Goal: Information Seeking & Learning: Learn about a topic

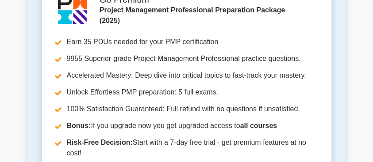
scroll to position [708, 0]
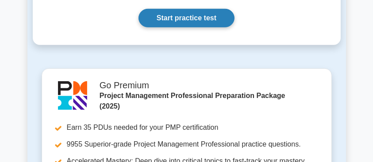
click at [188, 20] on link "Start practice test" at bounding box center [186, 18] width 96 height 19
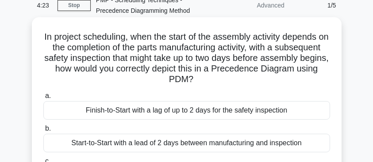
scroll to position [29, 0]
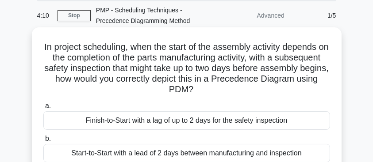
click at [225, 123] on div "Finish-to-Start with a lag of up to 2 days for the safety inspection" at bounding box center [186, 121] width 287 height 19
click at [43, 109] on input "a. Finish-to-Start with a lag of up to 2 days for the safety inspection" at bounding box center [43, 107] width 0 height 6
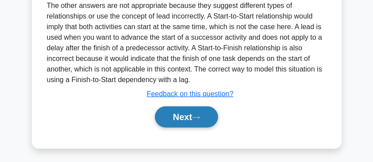
scroll to position [410, 0]
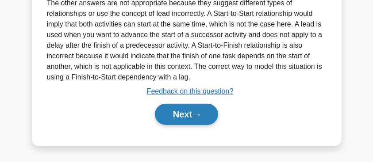
click at [200, 116] on icon at bounding box center [196, 115] width 8 height 5
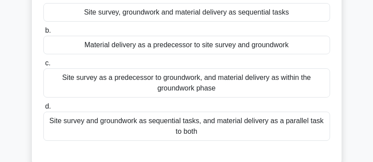
scroll to position [118, 0]
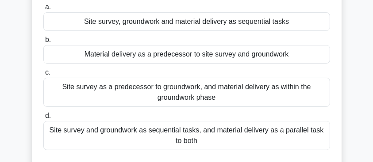
click at [131, 86] on div "Site survey as a predecessor to groundwork, and material delivery as within the…" at bounding box center [186, 92] width 287 height 29
click at [43, 76] on input "c. Site survey as a predecessor to groundwork, and material delivery as within …" at bounding box center [43, 73] width 0 height 6
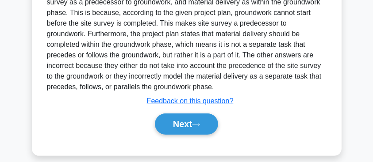
scroll to position [325, 0]
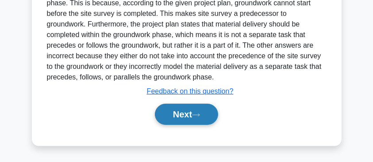
click at [193, 121] on button "Next" at bounding box center [186, 114] width 63 height 21
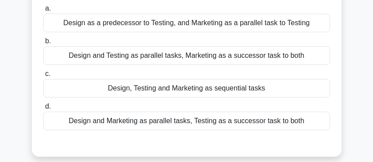
scroll to position [118, 0]
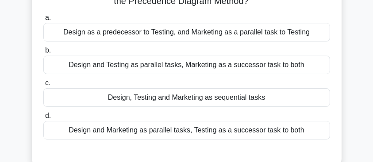
click at [187, 66] on div "Design and Testing as parallel tasks, Marketing as a successor task to both" at bounding box center [186, 65] width 287 height 19
click at [43, 54] on input "b. Design and Testing as parallel tasks, Marketing as a successor task to both" at bounding box center [43, 51] width 0 height 6
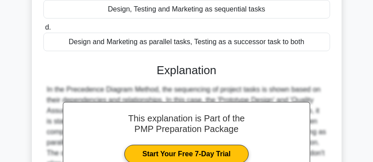
scroll to position [295, 0]
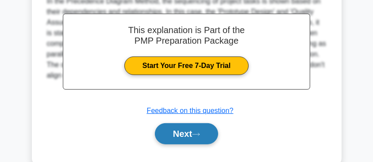
click at [170, 134] on button "Next" at bounding box center [186, 133] width 63 height 21
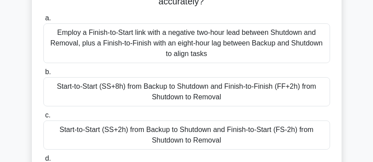
scroll to position [147, 0]
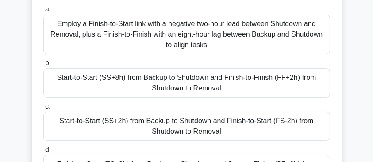
click at [115, 28] on div "Employ a Finish-to-Start link with a negative two-hour lead between Shutdown an…" at bounding box center [186, 35] width 287 height 40
click at [43, 12] on input "a. Employ a Finish-to-Start link with a negative two-hour lead between Shutdown…" at bounding box center [43, 10] width 0 height 6
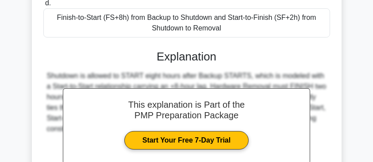
scroll to position [383, 0]
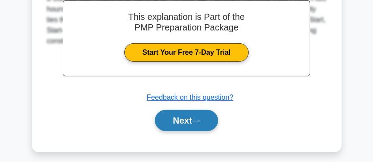
click at [177, 122] on button "Next" at bounding box center [186, 120] width 63 height 21
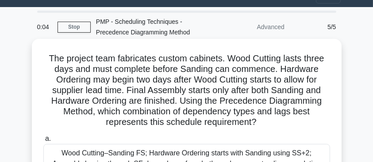
scroll to position [0, 0]
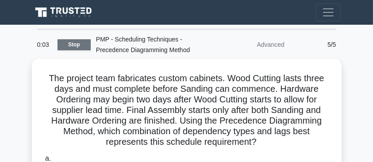
click at [76, 47] on link "Stop" at bounding box center [74, 44] width 33 height 11
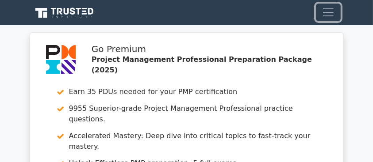
click at [321, 10] on button "Toggle navigation" at bounding box center [328, 13] width 25 height 18
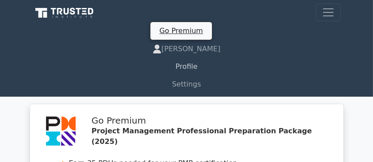
click at [185, 68] on link "Profile" at bounding box center [187, 67] width 308 height 18
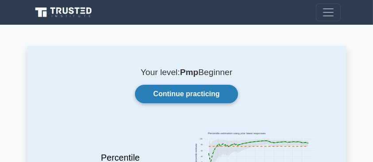
click at [169, 97] on link "Continue practicing" at bounding box center [186, 94] width 103 height 19
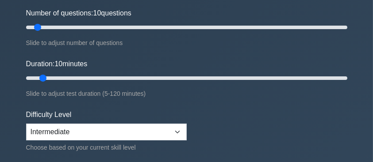
scroll to position [59, 0]
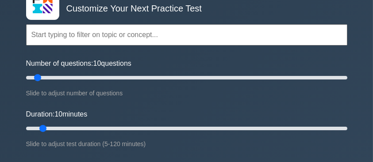
click at [115, 40] on input "text" at bounding box center [186, 34] width 321 height 21
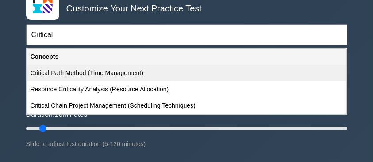
click at [106, 74] on div "Critical Path Method (Time Management)" at bounding box center [186, 73] width 319 height 16
type input "Critical Path Method (Time Management)"
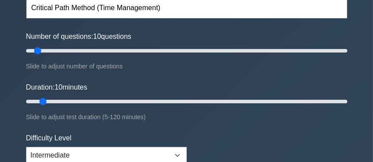
scroll to position [177, 0]
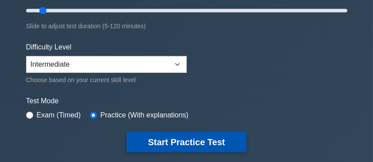
click at [196, 138] on button "Start Practice Test" at bounding box center [186, 142] width 119 height 20
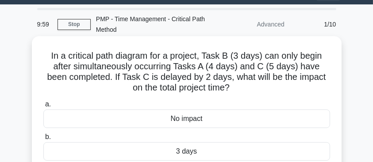
scroll to position [29, 0]
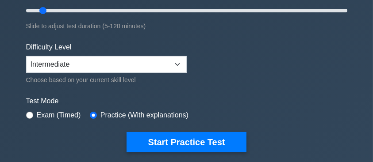
click at [65, 114] on label "Exam (Timed)" at bounding box center [59, 115] width 44 height 11
click at [48, 112] on label "Exam (Timed)" at bounding box center [59, 115] width 44 height 11
drag, startPoint x: 42, startPoint y: 114, endPoint x: 33, endPoint y: 112, distance: 10.0
click at [42, 114] on label "Exam (Timed)" at bounding box center [59, 115] width 44 height 11
click at [33, 112] on div "Exam (Timed)" at bounding box center [53, 115] width 55 height 11
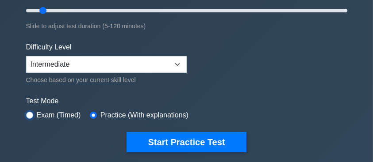
click at [31, 113] on input "radio" at bounding box center [29, 115] width 7 height 7
radio input "true"
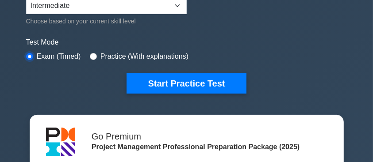
scroll to position [88, 0]
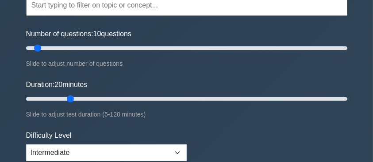
drag, startPoint x: 46, startPoint y: 98, endPoint x: 75, endPoint y: 103, distance: 28.7
type input "20"
click at [75, 103] on input "Duration: 20 minutes" at bounding box center [186, 99] width 321 height 11
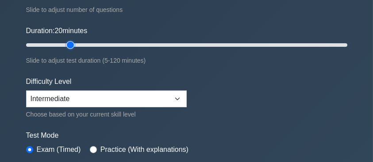
scroll to position [147, 0]
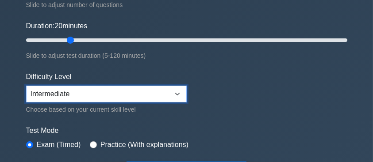
click at [99, 88] on select "Beginner Intermediate Expert" at bounding box center [106, 94] width 161 height 17
click at [26, 86] on select "Beginner Intermediate Expert" at bounding box center [106, 94] width 161 height 17
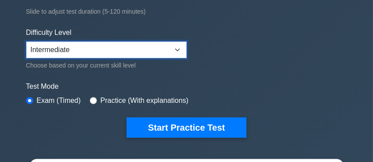
scroll to position [206, 0]
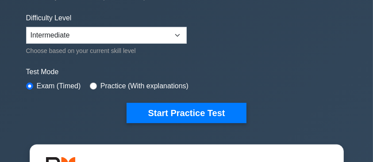
click at [96, 87] on div "Practice (With explanations)" at bounding box center [139, 86] width 99 height 11
click at [100, 84] on label "Practice (With explanations)" at bounding box center [144, 86] width 88 height 11
click at [85, 82] on div "Test Mode Exam (Timed) Practice (With explanations)" at bounding box center [186, 80] width 321 height 26
click at [94, 85] on input "radio" at bounding box center [93, 86] width 7 height 7
radio input "true"
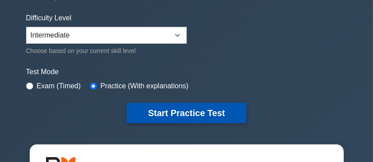
click at [165, 111] on button "Start Practice Test" at bounding box center [186, 113] width 119 height 20
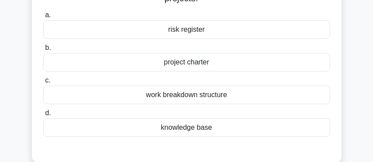
scroll to position [59, 0]
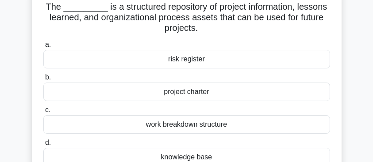
click at [173, 63] on div "risk register" at bounding box center [186, 59] width 287 height 19
click at [43, 48] on input "a. risk register" at bounding box center [43, 45] width 0 height 6
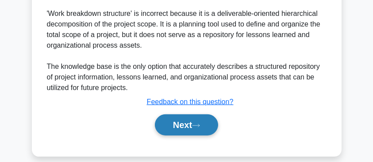
click at [192, 131] on button "Next" at bounding box center [186, 125] width 63 height 21
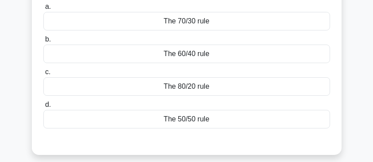
scroll to position [46, 0]
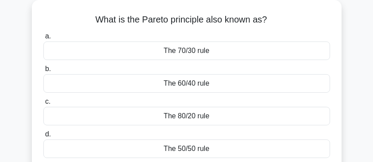
click at [188, 85] on div "The 60/40 rule" at bounding box center [186, 83] width 287 height 19
click at [43, 72] on input "b. The 60/40 rule" at bounding box center [43, 69] width 0 height 6
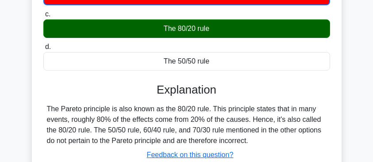
scroll to position [223, 0]
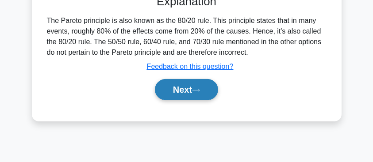
click at [188, 91] on button "Next" at bounding box center [186, 89] width 63 height 21
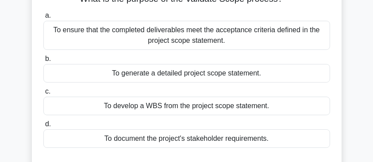
scroll to position [76, 0]
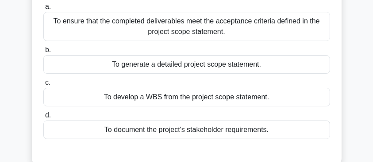
click at [181, 29] on div "To ensure that the completed deliverables meet the acceptance criteria defined …" at bounding box center [186, 26] width 287 height 29
click at [43, 10] on input "a. To ensure that the completed deliverables meet the acceptance criteria defin…" at bounding box center [43, 7] width 0 height 6
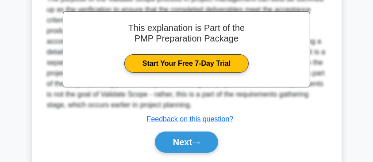
scroll to position [282, 0]
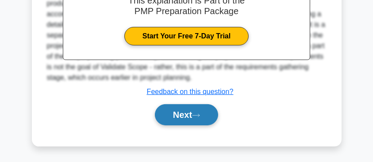
click at [200, 116] on icon at bounding box center [196, 115] width 8 height 5
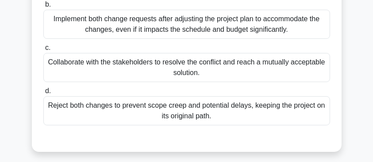
scroll to position [193, 0]
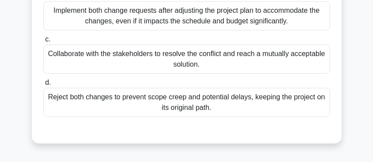
click at [161, 74] on div "Collaborate with the stakeholders to resolve the conflict and reach a mutually …" at bounding box center [186, 59] width 287 height 29
click at [43, 42] on input "c. Collaborate with the stakeholders to resolve the conflict and reach a mutual…" at bounding box center [43, 40] width 0 height 6
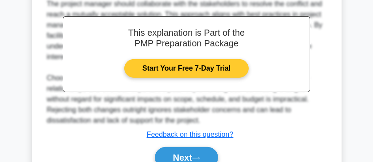
scroll to position [370, 0]
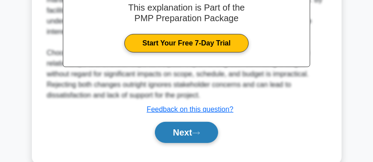
click at [187, 143] on button "Next" at bounding box center [186, 132] width 63 height 21
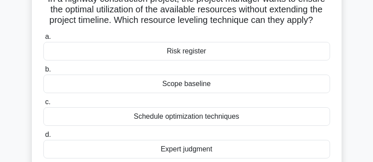
scroll to position [88, 0]
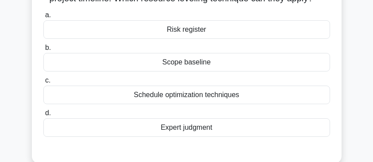
click at [181, 96] on div "Schedule optimization techniques" at bounding box center [186, 95] width 287 height 19
click at [43, 84] on input "c. Schedule optimization techniques" at bounding box center [43, 81] width 0 height 6
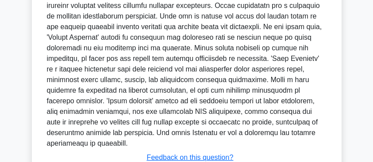
scroll to position [335, 0]
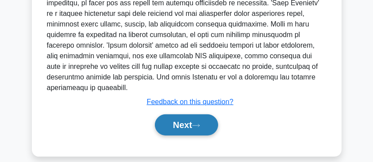
click at [178, 118] on button "Next" at bounding box center [186, 125] width 63 height 21
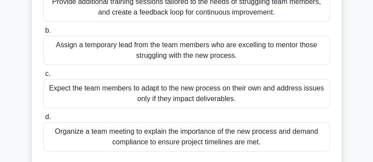
scroll to position [105, 0]
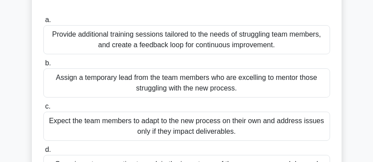
click at [117, 40] on div "Provide additional training sessions tailored to the needs of struggling team m…" at bounding box center [186, 39] width 287 height 29
click at [43, 23] on input "a. Provide additional training sessions tailored to the needs of struggling tea…" at bounding box center [43, 20] width 0 height 6
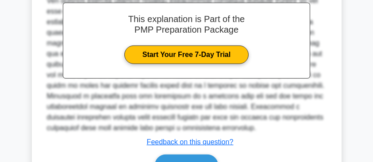
scroll to position [341, 0]
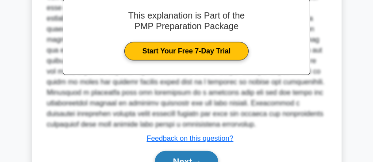
click at [182, 158] on button "Next" at bounding box center [186, 161] width 63 height 21
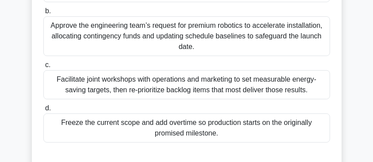
scroll to position [177, 0]
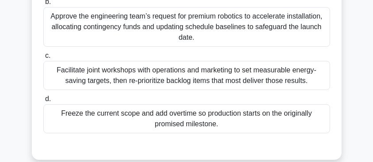
click at [151, 77] on div "Facilitate joint workshops with operations and marketing to set measurable ener…" at bounding box center [186, 75] width 287 height 29
click at [43, 59] on input "c. Facilitate joint workshops with operations and marketing to set measurable e…" at bounding box center [43, 56] width 0 height 6
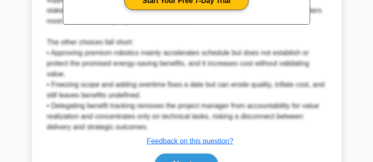
scroll to position [463, 0]
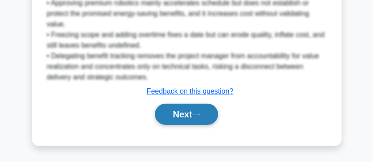
click at [175, 112] on button "Next" at bounding box center [186, 114] width 63 height 21
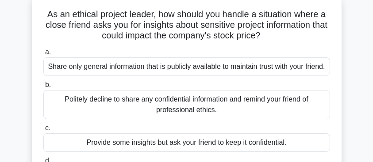
scroll to position [59, 0]
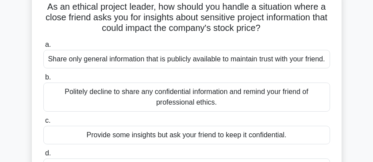
click at [181, 108] on div "Politely decline to share any confidential information and remind your friend o…" at bounding box center [186, 97] width 287 height 29
click at [43, 81] on input "b. Politely decline to share any confidential information and remind your frien…" at bounding box center [43, 78] width 0 height 6
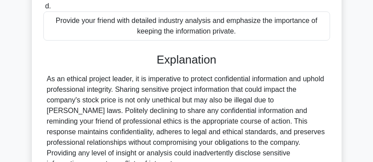
scroll to position [311, 0]
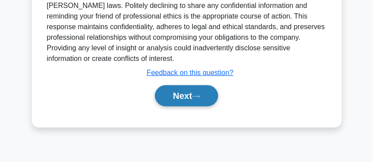
click at [184, 107] on button "Next" at bounding box center [186, 95] width 63 height 21
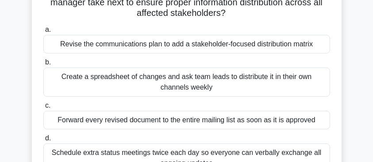
scroll to position [118, 0]
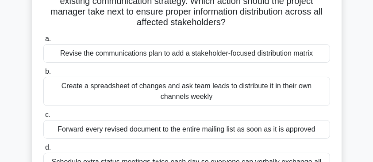
click at [94, 54] on div "Revise the communications plan to add a stakeholder-focused distribution matrix" at bounding box center [186, 53] width 287 height 19
click at [43, 42] on input "a. Revise the communications plan to add a stakeholder-focused distribution mat…" at bounding box center [43, 39] width 0 height 6
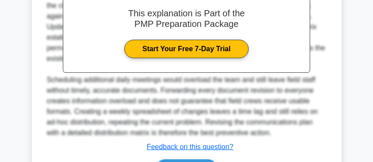
scroll to position [410, 0]
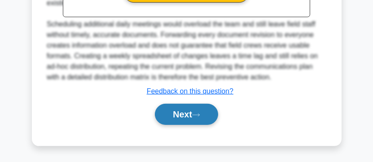
click at [201, 118] on button "Next" at bounding box center [186, 114] width 63 height 21
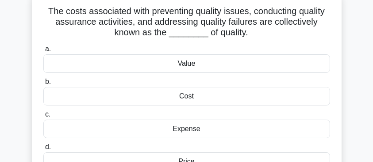
scroll to position [59, 0]
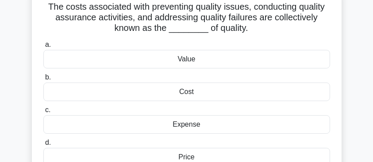
click at [187, 88] on div "Cost" at bounding box center [186, 92] width 287 height 19
click at [43, 81] on input "b. Cost" at bounding box center [43, 78] width 0 height 6
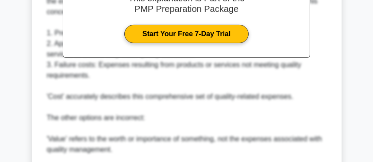
scroll to position [413, 0]
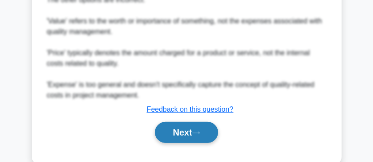
click at [187, 131] on button "Next" at bounding box center [186, 132] width 63 height 21
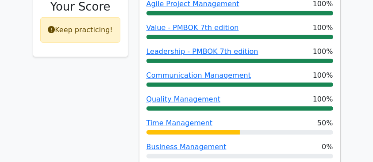
scroll to position [472, 0]
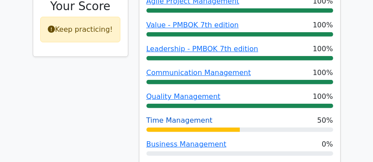
click at [164, 116] on link "Time Management" at bounding box center [179, 120] width 66 height 8
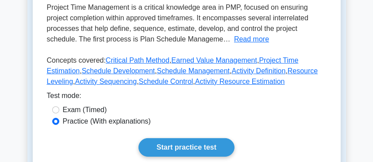
scroll to position [206, 0]
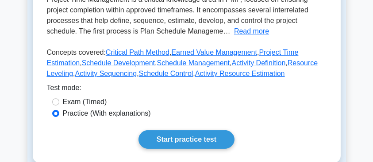
click at [93, 101] on label "Exam (Timed)" at bounding box center [85, 102] width 44 height 11
click at [59, 101] on input "Exam (Timed)" at bounding box center [55, 102] width 7 height 7
radio input "true"
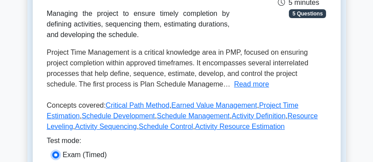
scroll to position [265, 0]
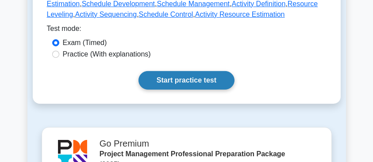
click at [178, 81] on link "Start practice test" at bounding box center [186, 80] width 96 height 19
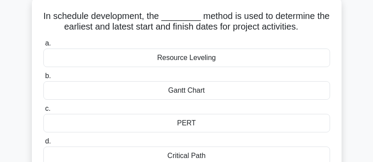
scroll to position [59, 0]
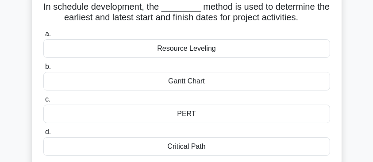
click at [171, 146] on div "Critical Path" at bounding box center [186, 147] width 287 height 19
click at [43, 135] on input "d. Critical Path" at bounding box center [43, 133] width 0 height 6
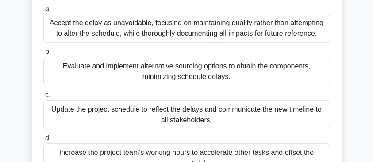
scroll to position [118, 0]
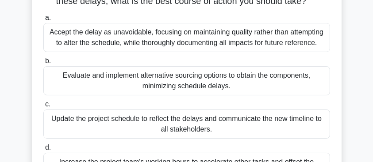
click at [169, 78] on div "Evaluate and implement alternative sourcing options to obtain the components, m…" at bounding box center [186, 80] width 287 height 29
click at [43, 64] on input "b. Evaluate and implement alternative sourcing options to obtain the components…" at bounding box center [43, 61] width 0 height 6
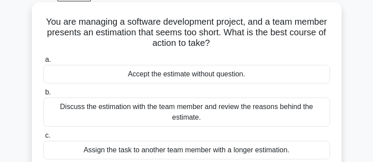
scroll to position [88, 0]
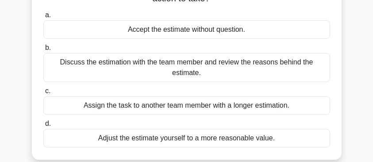
click at [169, 67] on div "Discuss the estimation with the team member and review the reasons behind the e…" at bounding box center [186, 67] width 287 height 29
click at [43, 51] on input "b. Discuss the estimation with the team member and review the reasons behind th…" at bounding box center [43, 48] width 0 height 6
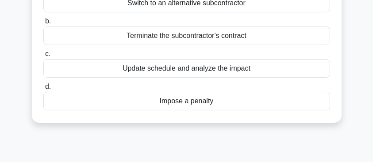
scroll to position [118, 0]
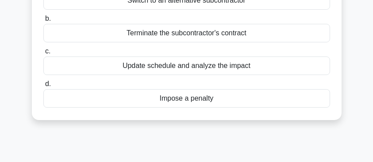
click at [170, 67] on div "Update schedule and analyze the impact" at bounding box center [186, 66] width 287 height 19
click at [43, 54] on input "c. Update schedule and analyze the impact" at bounding box center [43, 52] width 0 height 6
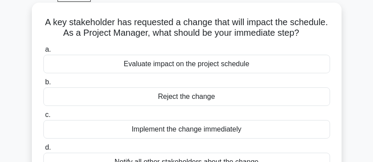
scroll to position [59, 0]
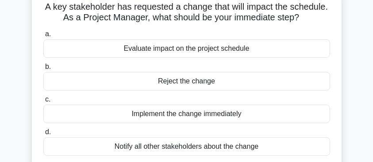
click at [171, 51] on div "Evaluate impact on the project schedule" at bounding box center [186, 48] width 287 height 19
click at [43, 37] on input "a. Evaluate impact on the project schedule" at bounding box center [43, 34] width 0 height 6
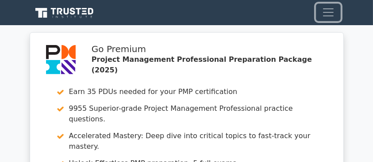
click at [330, 15] on span "Toggle navigation" at bounding box center [328, 12] width 13 height 13
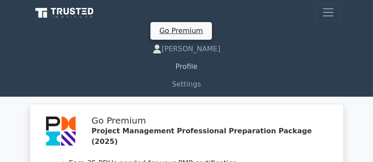
click at [188, 68] on link "Profile" at bounding box center [187, 67] width 308 height 18
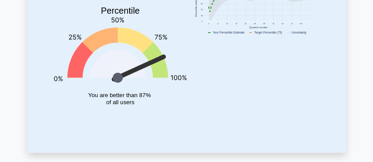
scroll to position [59, 0]
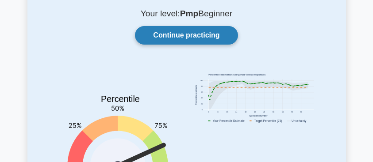
click at [188, 34] on link "Continue practicing" at bounding box center [186, 35] width 103 height 19
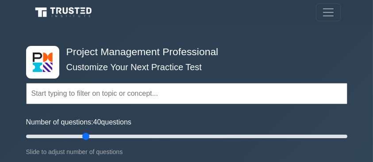
drag, startPoint x: 37, startPoint y: 136, endPoint x: 88, endPoint y: 130, distance: 50.8
type input "40"
click at [88, 131] on input "Number of questions: 40 questions" at bounding box center [186, 136] width 321 height 11
click at [89, 97] on input "text" at bounding box center [186, 93] width 321 height 21
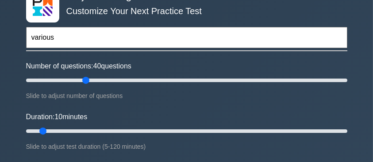
scroll to position [59, 0]
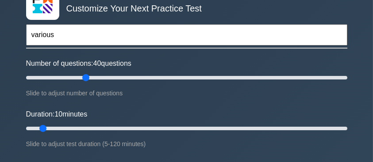
type input "various"
drag, startPoint x: 43, startPoint y: 127, endPoint x: 119, endPoint y: 120, distance: 76.0
type input "40"
click at [119, 123] on input "Duration: 40 minutes" at bounding box center [186, 128] width 321 height 11
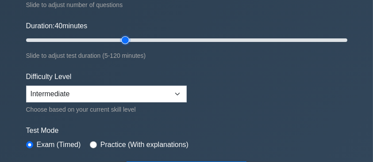
scroll to position [206, 0]
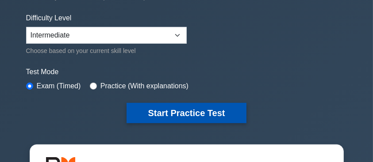
click at [184, 109] on button "Start Practice Test" at bounding box center [186, 113] width 119 height 20
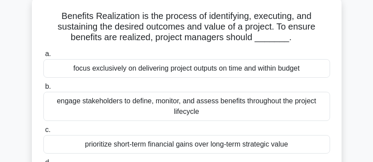
scroll to position [59, 0]
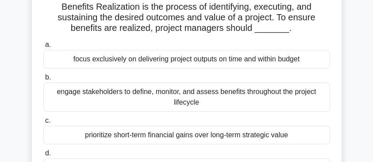
click at [219, 99] on div "engage stakeholders to define, monitor, and assess benefits throughout the proj…" at bounding box center [186, 97] width 287 height 29
click at [43, 81] on input "b. engage stakeholders to define, monitor, and assess benefits throughout the p…" at bounding box center [43, 78] width 0 height 6
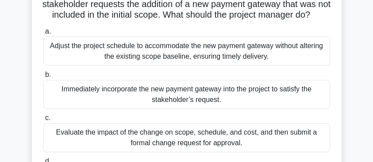
scroll to position [118, 0]
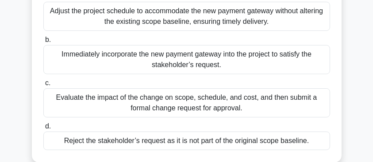
click at [184, 115] on div "Evaluate the impact of the change on scope, schedule, and cost, and then submit…" at bounding box center [186, 102] width 287 height 29
click at [43, 86] on input "c. Evaluate the impact of the change on scope, schedule, and cost, and then sub…" at bounding box center [43, 84] width 0 height 6
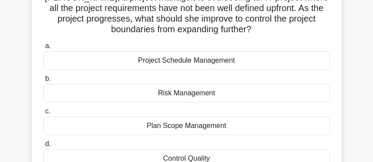
scroll to position [59, 0]
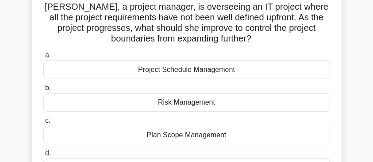
click at [175, 72] on div "Project Schedule Management" at bounding box center [186, 70] width 287 height 19
click at [43, 58] on input "a. Project Schedule Management" at bounding box center [43, 56] width 0 height 6
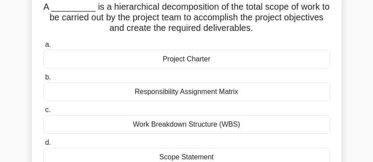
click at [173, 126] on div "Work Breakdown Structure (WBS)" at bounding box center [186, 124] width 287 height 19
click at [43, 113] on input "c. Work Breakdown Structure (WBS)" at bounding box center [43, 111] width 0 height 6
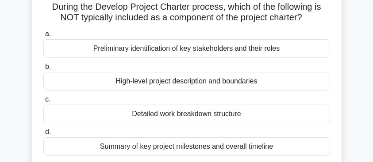
click at [172, 117] on div "Detailed work breakdown structure" at bounding box center [186, 114] width 287 height 19
click at [43, 103] on input "c. Detailed work breakdown structure" at bounding box center [43, 100] width 0 height 6
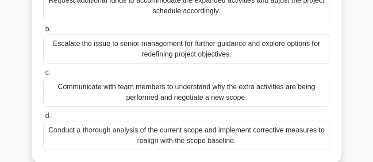
scroll to position [147, 0]
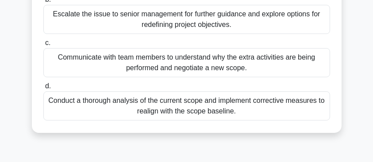
click at [150, 65] on div "Communicate with team members to understand why the extra activities are being …" at bounding box center [186, 62] width 287 height 29
click at [43, 46] on input "c. Communicate with team members to understand why the extra activities are bei…" at bounding box center [43, 43] width 0 height 6
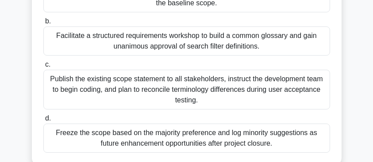
scroll to position [177, 0]
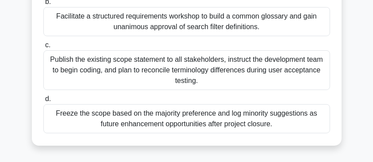
click at [166, 25] on div "Facilitate a structured requirements workshop to build a common glossary and ga…" at bounding box center [186, 21] width 287 height 29
click at [43, 5] on input "b. Facilitate a structured requirements workshop to build a common glossary and…" at bounding box center [43, 2] width 0 height 6
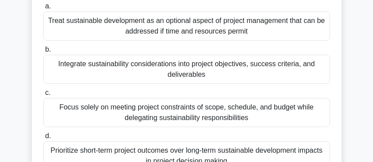
scroll to position [88, 0]
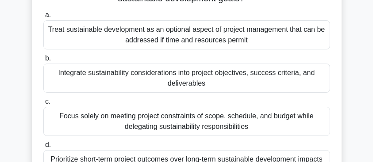
click at [100, 77] on div "Integrate sustainability considerations into project objectives, success criter…" at bounding box center [186, 78] width 287 height 29
click at [43, 62] on input "b. Integrate sustainability considerations into project objectives, success cri…" at bounding box center [43, 59] width 0 height 6
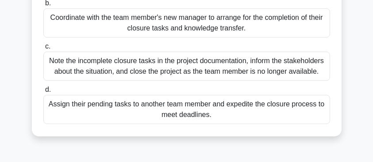
scroll to position [177, 0]
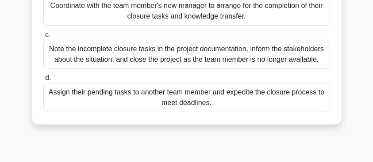
click at [115, 17] on div "Coordinate with the team member's new manager to arrange for the completion of …" at bounding box center [186, 10] width 287 height 29
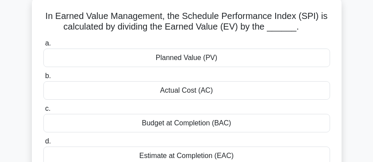
scroll to position [59, 0]
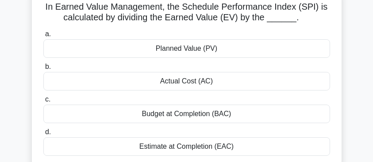
click at [187, 84] on div "Actual Cost (AC)" at bounding box center [186, 81] width 287 height 19
click at [43, 70] on input "b. Actual Cost (AC)" at bounding box center [43, 67] width 0 height 6
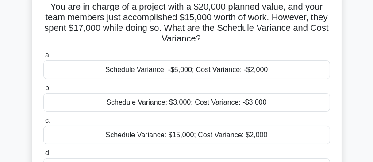
scroll to position [88, 0]
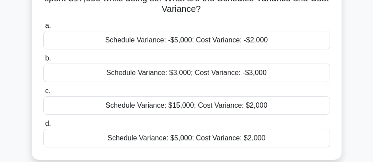
click at [187, 141] on div "Schedule Variance: $5,000; Cost Variance: $2,000" at bounding box center [186, 138] width 287 height 19
click at [43, 127] on input "d. Schedule Variance: $5,000; Cost Variance: $2,000" at bounding box center [43, 124] width 0 height 6
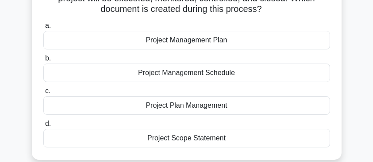
click at [154, 44] on div "Project Management Plan" at bounding box center [186, 40] width 287 height 19
click at [43, 29] on input "a. Project Management Plan" at bounding box center [43, 26] width 0 height 6
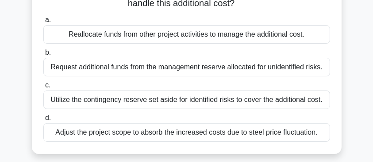
scroll to position [118, 0]
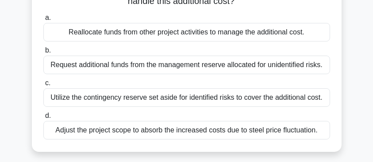
click at [102, 98] on div "Utilize the contingency reserve set aside for identified risks to cover the add…" at bounding box center [186, 97] width 287 height 19
click at [43, 86] on input "c. Utilize the contingency reserve set aside for identified risks to cover the …" at bounding box center [43, 84] width 0 height 6
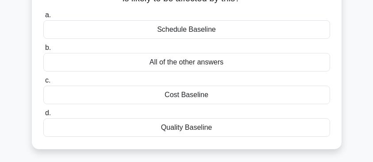
scroll to position [59, 0]
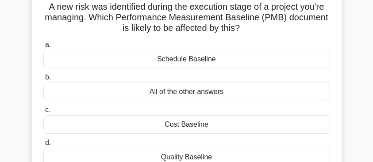
click at [183, 61] on div "Schedule Baseline" at bounding box center [186, 59] width 287 height 19
click at [43, 48] on input "a. Schedule Baseline" at bounding box center [43, 45] width 0 height 6
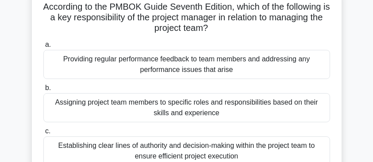
click at [119, 71] on div "Providing regular performance feedback to team members and addressing any perfo…" at bounding box center [186, 64] width 287 height 29
click at [43, 48] on input "a. Providing regular performance feedback to team members and addressing any pe…" at bounding box center [43, 45] width 0 height 6
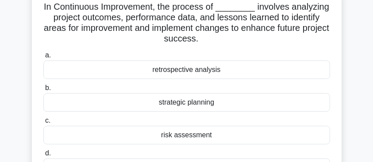
click at [170, 70] on div "retrospective analysis" at bounding box center [186, 70] width 287 height 19
click at [43, 58] on input "a. retrospective analysis" at bounding box center [43, 56] width 0 height 6
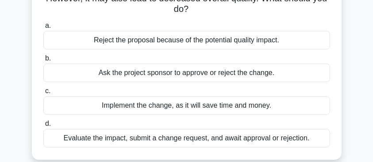
click at [206, 142] on div "Evaluate the impact, submit a change request, and await approval or rejection." at bounding box center [186, 138] width 287 height 19
click at [43, 127] on input "d. Evaluate the impact, submit a change request, and await approval or rejectio…" at bounding box center [43, 124] width 0 height 6
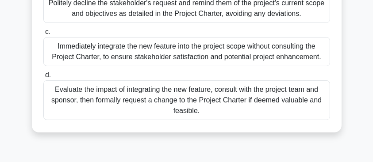
scroll to position [265, 0]
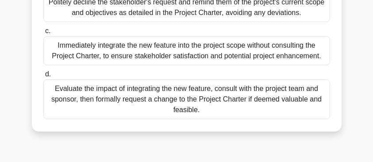
click at [140, 103] on div "Evaluate the impact of integrating the new feature, consult with the project te…" at bounding box center [186, 100] width 287 height 40
click at [43, 77] on input "d. Evaluate the impact of integrating the new feature, consult with the project…" at bounding box center [43, 75] width 0 height 6
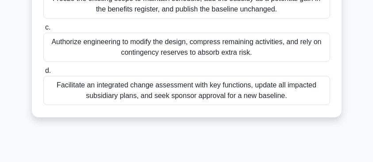
scroll to position [206, 0]
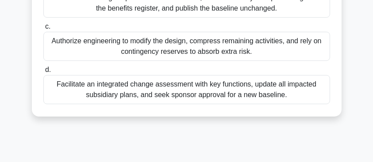
click at [177, 88] on div "Facilitate an integrated change assessment with key functions, update all impac…" at bounding box center [186, 89] width 287 height 29
click at [43, 73] on input "d. Facilitate an integrated change assessment with key functions, update all im…" at bounding box center [43, 70] width 0 height 6
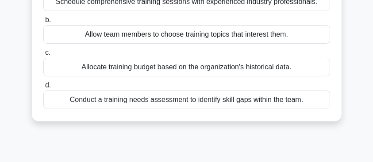
scroll to position [118, 0]
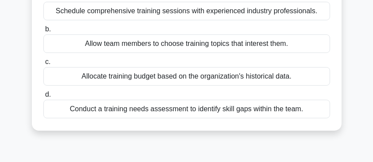
click at [137, 119] on div "Conduct a training needs assessment to identify skill gaps within the team." at bounding box center [186, 109] width 287 height 19
click at [43, 98] on input "d. Conduct a training needs assessment to identify skill gaps within the team." at bounding box center [43, 95] width 0 height 6
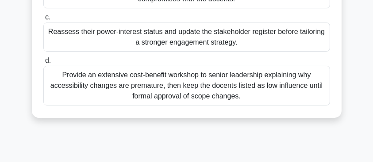
scroll to position [206, 0]
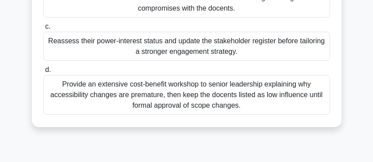
click at [151, 50] on div "Reassess their power-interest status and update the stakeholder register before…" at bounding box center [186, 46] width 287 height 29
click at [43, 30] on input "c. Reassess their power-interest status and update the stakeholder register bef…" at bounding box center [43, 27] width 0 height 6
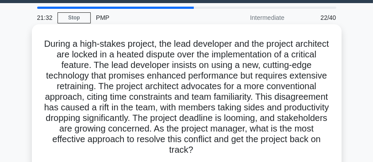
scroll to position [29, 0]
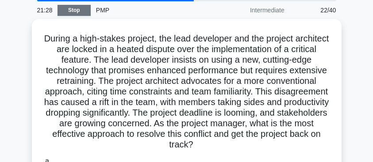
click at [84, 9] on link "Stop" at bounding box center [74, 10] width 33 height 11
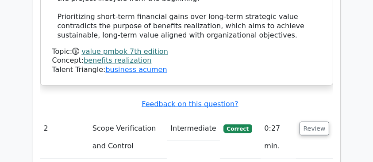
scroll to position [1327, 0]
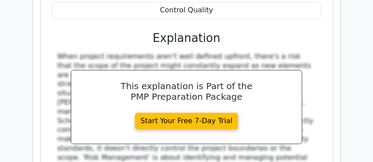
scroll to position [1770, 0]
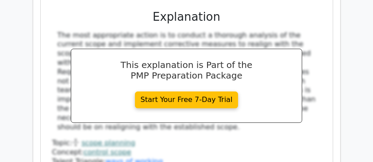
scroll to position [2301, 0]
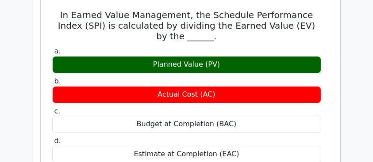
scroll to position [2714, 0]
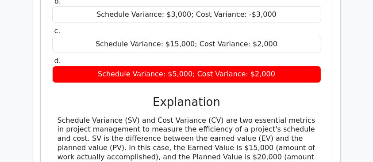
scroll to position [3186, 0]
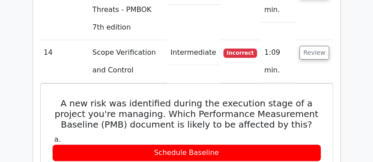
scroll to position [3569, 0]
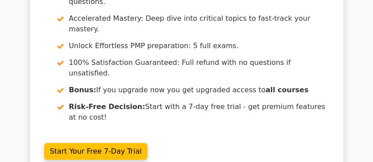
scroll to position [0, 0]
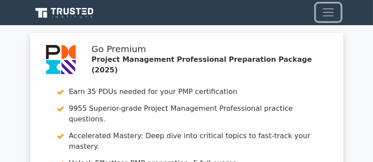
click at [322, 13] on span "Toggle navigation" at bounding box center [328, 12] width 13 height 13
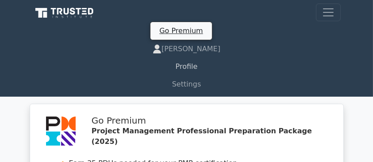
click at [185, 70] on link "Profile" at bounding box center [187, 67] width 308 height 18
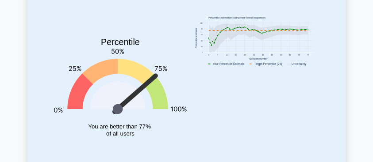
scroll to position [118, 0]
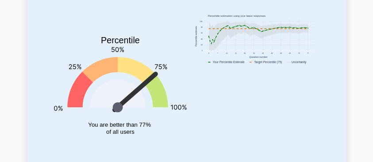
click at [105, 70] on icon at bounding box center [92, 82] width 50 height 50
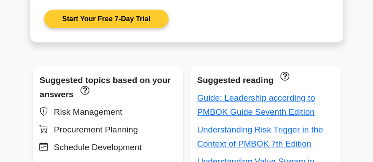
scroll to position [560, 0]
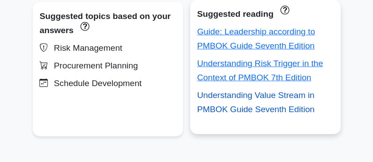
click at [227, 111] on link "Understanding Value Stream in PMBOK Guide Seventh Edition" at bounding box center [256, 102] width 118 height 23
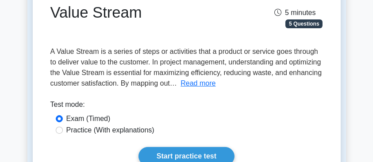
scroll to position [118, 0]
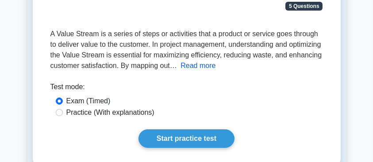
click at [215, 66] on button "Read more" at bounding box center [198, 66] width 35 height 11
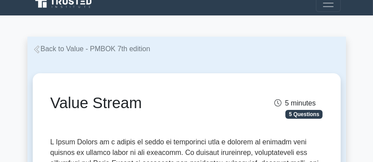
scroll to position [0, 0]
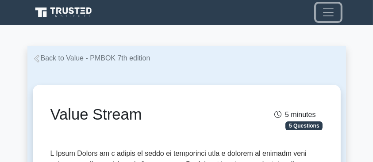
click at [323, 19] on span "Toggle navigation" at bounding box center [328, 12] width 13 height 13
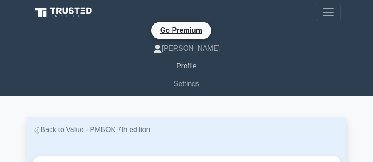
click at [187, 70] on link "Profile" at bounding box center [187, 67] width 308 height 18
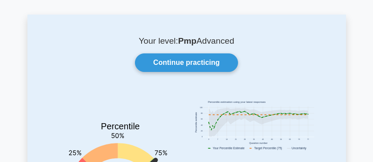
scroll to position [29, 0]
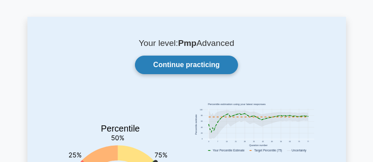
click at [192, 64] on link "Continue practicing" at bounding box center [186, 65] width 103 height 19
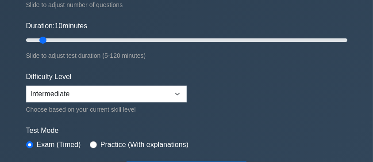
scroll to position [29, 0]
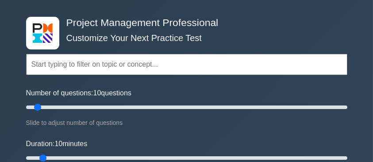
click at [99, 67] on input "text" at bounding box center [186, 64] width 321 height 21
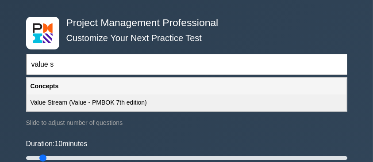
click at [88, 102] on div "Value Stream (Value - PMBOK 7th edition)" at bounding box center [186, 103] width 319 height 16
type input "Value Stream (Value - PMBOK 7th edition)"
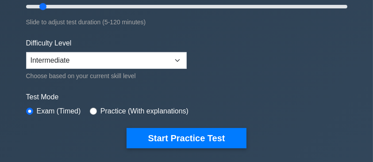
scroll to position [206, 0]
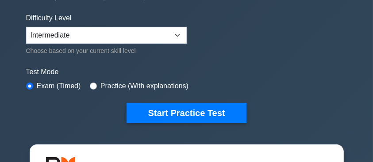
click at [115, 83] on label "Practice (With explanations)" at bounding box center [144, 86] width 88 height 11
click at [91, 83] on input "radio" at bounding box center [93, 86] width 7 height 7
radio input "true"
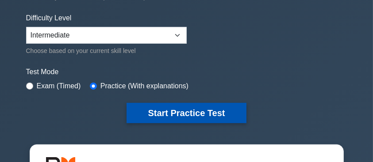
click at [152, 111] on button "Start Practice Test" at bounding box center [186, 113] width 119 height 20
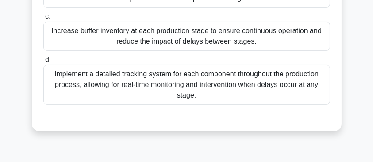
scroll to position [253, 0]
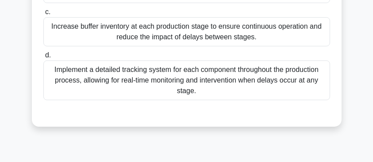
click at [143, 83] on div "Implement a detailed tracking system for each component throughout the producti…" at bounding box center [186, 81] width 287 height 40
click at [43, 58] on input "d. Implement a detailed tracking system for each component throughout the produ…" at bounding box center [43, 56] width 0 height 6
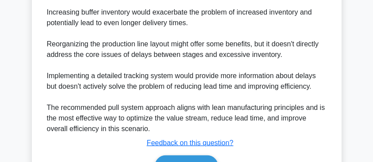
scroll to position [570, 0]
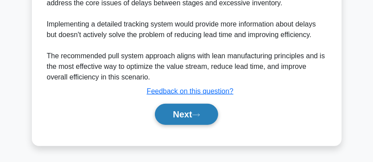
click at [182, 112] on button "Next" at bounding box center [186, 114] width 63 height 21
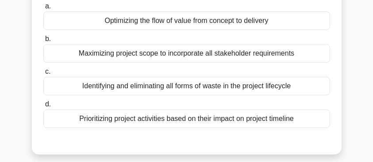
scroll to position [88, 0]
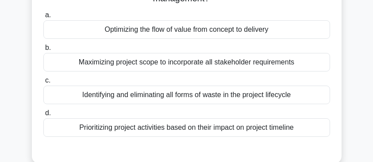
click at [127, 33] on div "Optimizing the flow of value from concept to delivery" at bounding box center [186, 29] width 287 height 19
click at [43, 18] on input "a. Optimizing the flow of value from concept to delivery" at bounding box center [43, 15] width 0 height 6
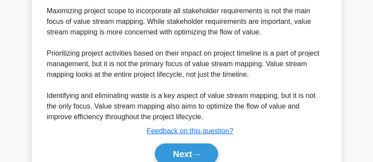
scroll to position [324, 0]
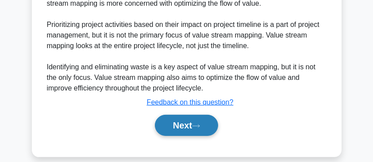
click at [193, 121] on button "Next" at bounding box center [186, 125] width 63 height 21
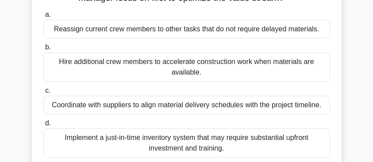
scroll to position [147, 0]
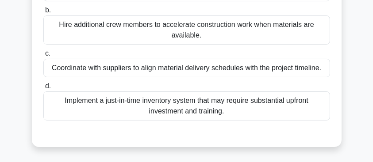
click at [155, 69] on div "Coordinate with suppliers to align material delivery schedules with the project…" at bounding box center [186, 68] width 287 height 19
click at [43, 57] on input "c. Coordinate with suppliers to align material delivery schedules with the proj…" at bounding box center [43, 54] width 0 height 6
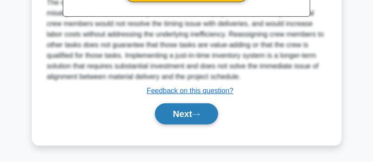
click at [185, 121] on button "Next" at bounding box center [186, 114] width 63 height 21
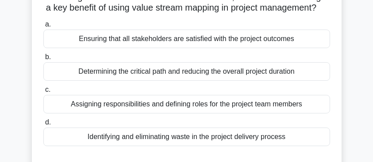
scroll to position [88, 0]
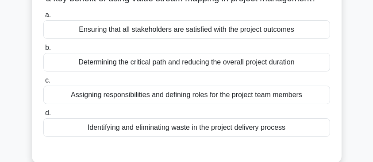
click at [213, 137] on div "Identifying and eliminating waste in the project delivery process" at bounding box center [186, 128] width 287 height 19
click at [43, 116] on input "d. Identifying and eliminating waste in the project delivery process" at bounding box center [43, 114] width 0 height 6
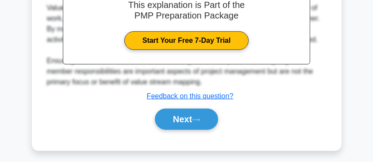
scroll to position [311, 0]
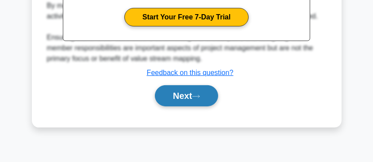
click at [195, 107] on button "Next" at bounding box center [186, 95] width 63 height 21
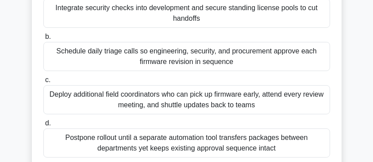
scroll to position [177, 0]
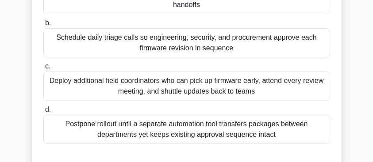
click at [142, 38] on div "Schedule daily triage calls so engineering, security, and procurement approve e…" at bounding box center [186, 42] width 287 height 29
click at [43, 26] on input "b. Schedule daily triage calls so engineering, security, and procurement approv…" at bounding box center [43, 23] width 0 height 6
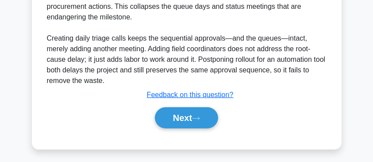
scroll to position [400, 0]
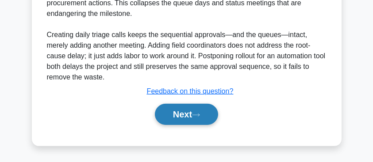
click at [176, 114] on button "Next" at bounding box center [186, 114] width 63 height 21
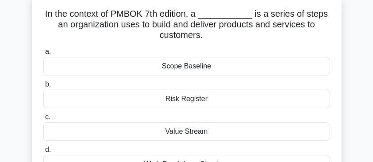
scroll to position [76, 0]
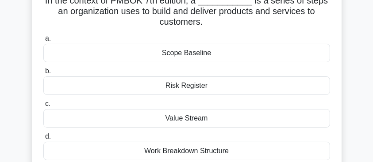
click at [174, 116] on div "Value Stream" at bounding box center [186, 118] width 287 height 19
click at [43, 107] on input "c. Value Stream" at bounding box center [43, 104] width 0 height 6
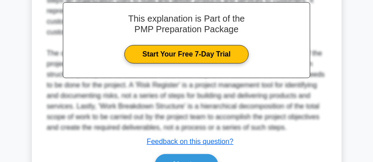
scroll to position [335, 0]
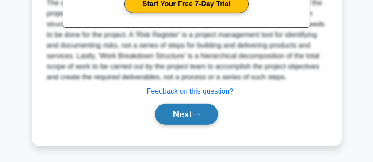
click at [176, 117] on button "Next" at bounding box center [186, 114] width 63 height 21
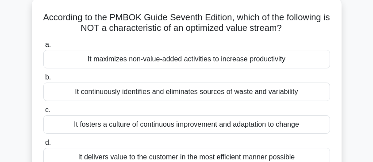
scroll to position [88, 0]
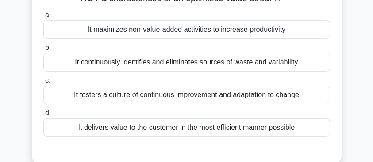
click at [155, 32] on div "It maximizes non-value-added activities to increase productivity" at bounding box center [186, 29] width 287 height 19
click at [43, 18] on input "a. It maximizes non-value-added activities to increase productivity" at bounding box center [43, 15] width 0 height 6
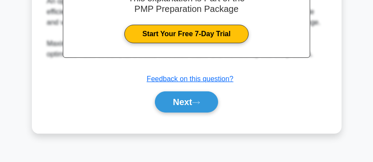
scroll to position [295, 0]
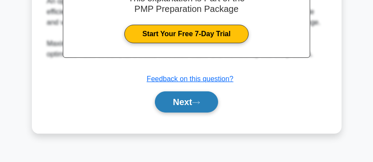
click at [191, 102] on button "Next" at bounding box center [186, 102] width 63 height 21
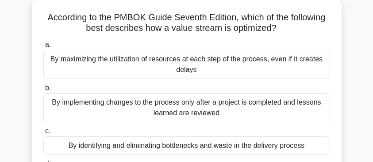
scroll to position [118, 0]
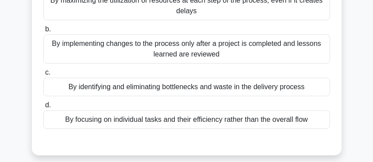
click at [198, 91] on div "By identifying and eliminating bottlenecks and waste in the delivery process" at bounding box center [186, 87] width 287 height 19
click at [43, 76] on input "c. By identifying and eliminating bottlenecks and waste in the delivery process" at bounding box center [43, 73] width 0 height 6
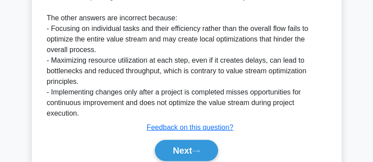
scroll to position [346, 0]
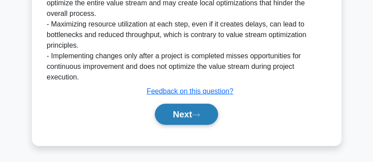
click at [196, 113] on icon at bounding box center [196, 115] width 8 height 5
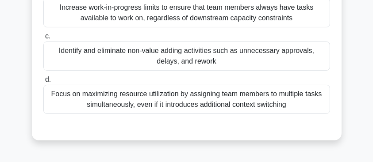
scroll to position [177, 0]
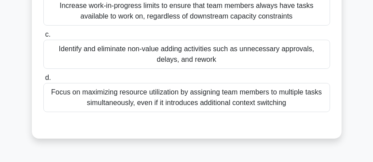
click at [230, 46] on div "Identify and eliminate non-value adding activities such as unnecessary approval…" at bounding box center [186, 54] width 287 height 29
click at [43, 38] on input "c. Identify and eliminate non-value adding activities such as unnecessary appro…" at bounding box center [43, 35] width 0 height 6
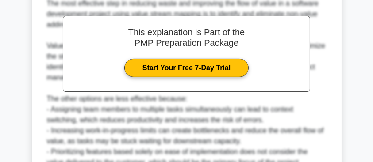
scroll to position [410, 0]
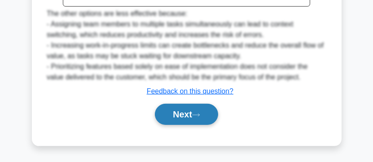
click at [189, 113] on button "Next" at bounding box center [186, 114] width 63 height 21
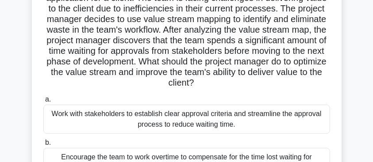
scroll to position [88, 0]
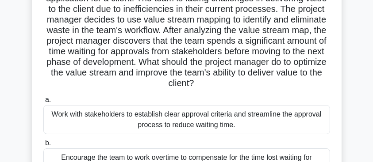
click at [129, 116] on div "Work with stakeholders to establish clear approval criteria and streamline the …" at bounding box center [186, 119] width 287 height 29
click at [43, 103] on input "a. Work with stakeholders to establish clear approval criteria and streamline t…" at bounding box center [43, 100] width 0 height 6
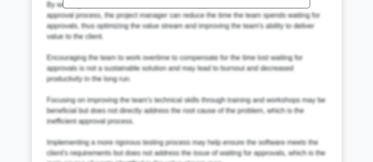
scroll to position [558, 0]
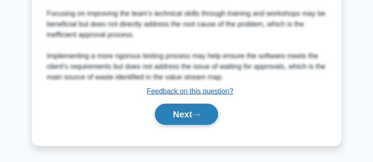
click at [182, 111] on button "Next" at bounding box center [186, 114] width 63 height 21
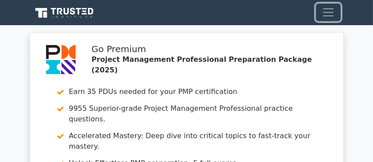
click at [325, 19] on span "Toggle navigation" at bounding box center [328, 12] width 13 height 13
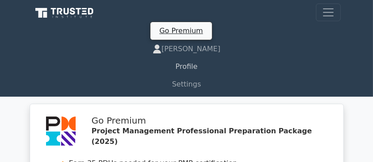
click at [189, 65] on link "Profile" at bounding box center [187, 67] width 308 height 18
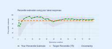
scroll to position [135, 0]
click at [23, 35] on icon at bounding box center [56, 26] width 76 height 22
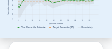
scroll to position [153, 0]
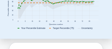
click at [65, 31] on rect at bounding box center [55, 9] width 101 height 46
click at [75, 20] on icon at bounding box center [75, 8] width 0 height 24
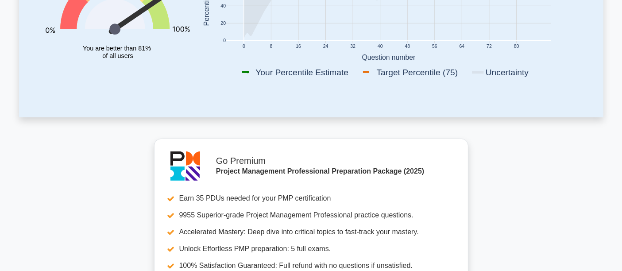
scroll to position [0, 0]
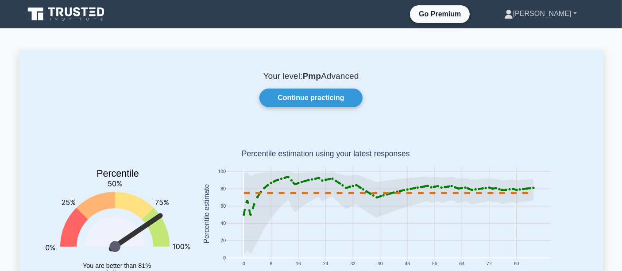
click at [373, 14] on link "[PERSON_NAME]" at bounding box center [540, 14] width 115 height 18
click at [373, 31] on link "Profile" at bounding box center [518, 34] width 70 height 14
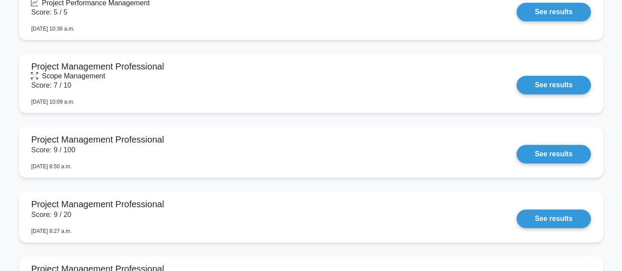
scroll to position [2467, 0]
